Goal: Task Accomplishment & Management: Manage account settings

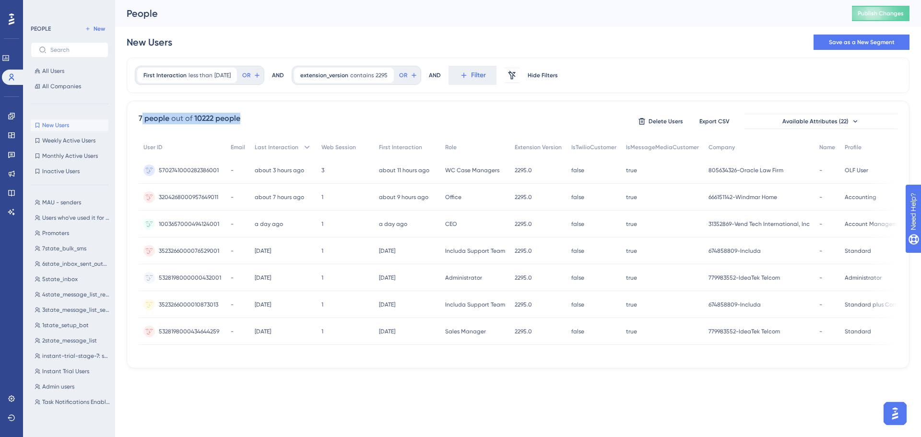
drag, startPoint x: 140, startPoint y: 118, endPoint x: 242, endPoint y: 115, distance: 101.2
click at [242, 115] on div "7 people out of 10222 people Delete Users Export CSV Available Attributes (22)" at bounding box center [518, 121] width 759 height 17
click at [131, 116] on div "7 people out of 10222 people Delete Users Export CSV Available Attributes (22) …" at bounding box center [518, 235] width 782 height 268
drag, startPoint x: 140, startPoint y: 118, endPoint x: 133, endPoint y: 118, distance: 6.7
click at [133, 118] on div "7 people out of 10222 people Delete Users Export CSV Available Attributes (22) …" at bounding box center [518, 235] width 782 height 268
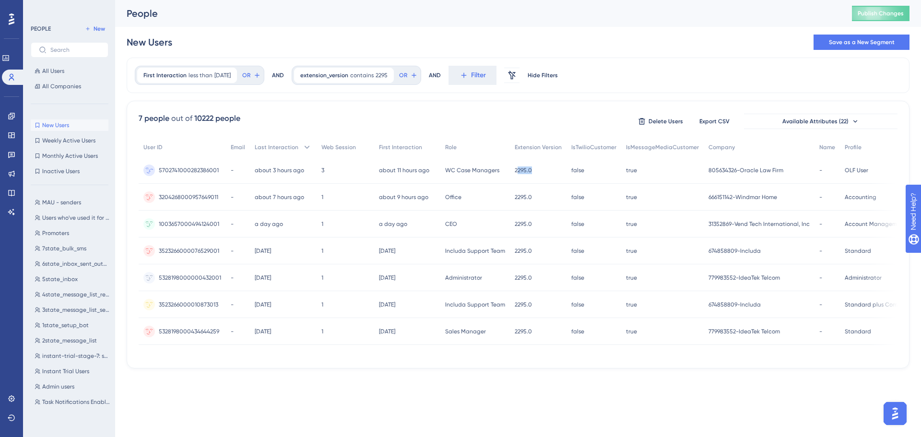
drag, startPoint x: 510, startPoint y: 171, endPoint x: 529, endPoint y: 171, distance: 19.7
click at [529, 171] on div "2295.0 2295.0" at bounding box center [538, 170] width 57 height 27
drag, startPoint x: 508, startPoint y: 332, endPoint x: 533, endPoint y: 332, distance: 24.5
click at [533, 332] on div "2295.0 2295.0" at bounding box center [538, 331] width 57 height 27
click at [737, 331] on span "779983552-IdeaTek Telcom" at bounding box center [743, 331] width 71 height 8
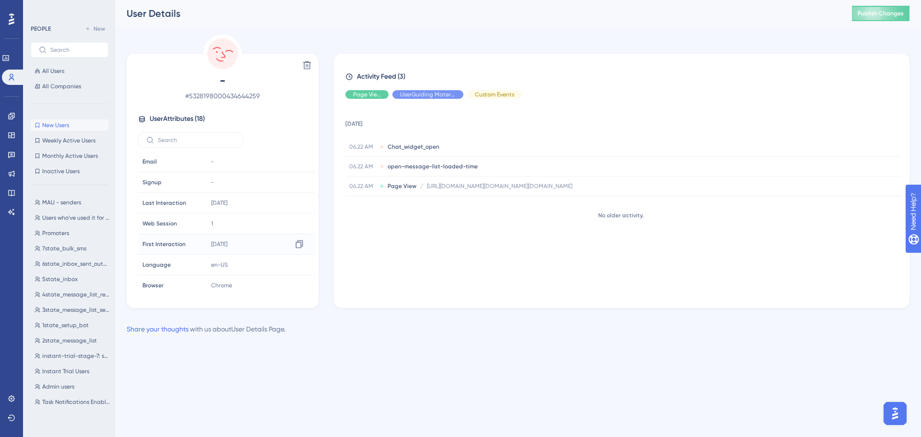
drag, startPoint x: 214, startPoint y: 244, endPoint x: 255, endPoint y: 245, distance: 40.3
click at [255, 245] on tr "First Interaction First Interaction [DATE] [DATE] 06:22 Copy [DATE]T19:22:11.53…" at bounding box center [226, 244] width 176 height 21
